Goal: Task Accomplishment & Management: Complete application form

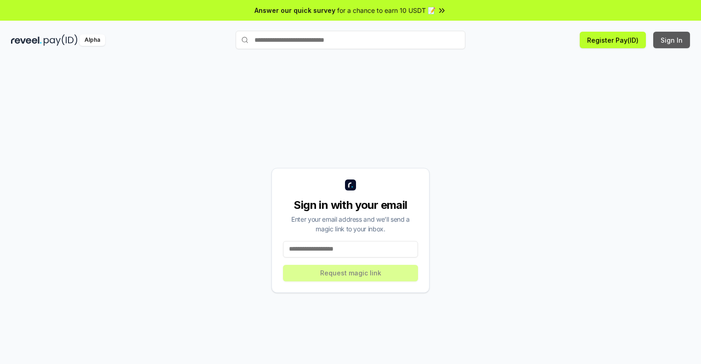
click at [672, 40] on button "Sign In" at bounding box center [671, 40] width 37 height 17
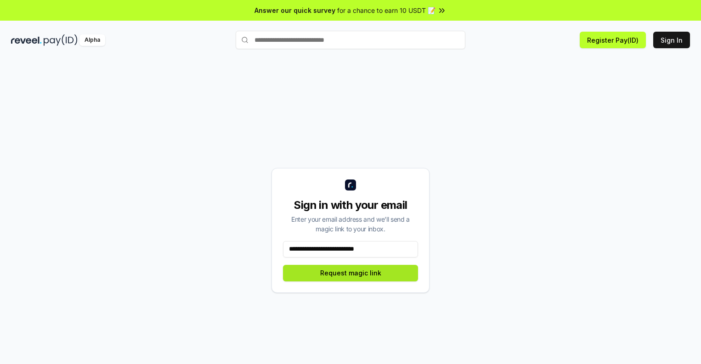
type input "**********"
click at [351, 273] on button "Request magic link" at bounding box center [350, 273] width 135 height 17
